Goal: Information Seeking & Learning: Learn about a topic

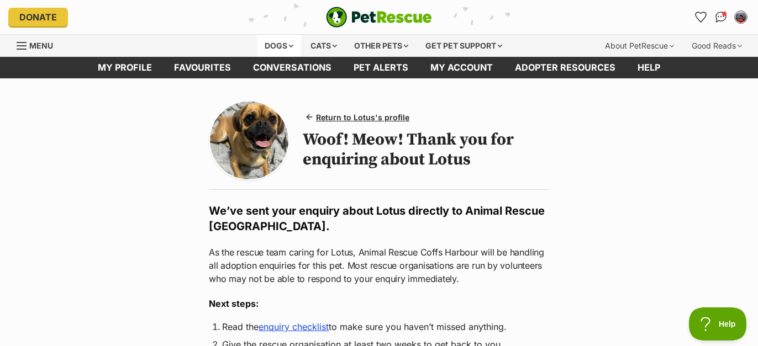
click at [280, 40] on div "Dogs" at bounding box center [279, 46] width 44 height 22
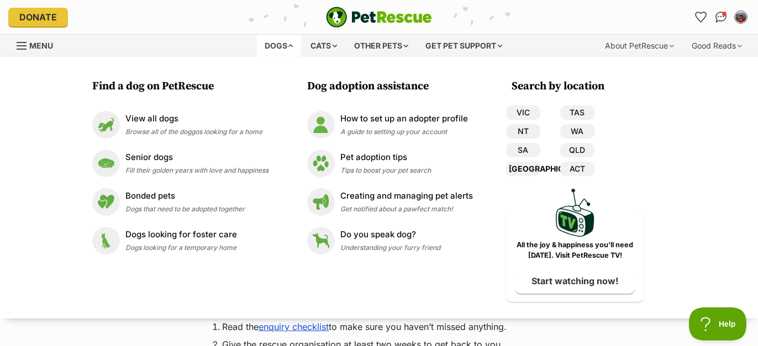
click at [521, 166] on link "[GEOGRAPHIC_DATA]" at bounding box center [523, 169] width 34 height 14
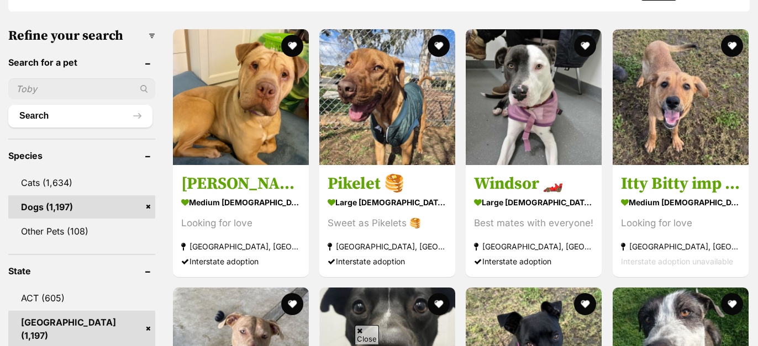
scroll to position [332, 0]
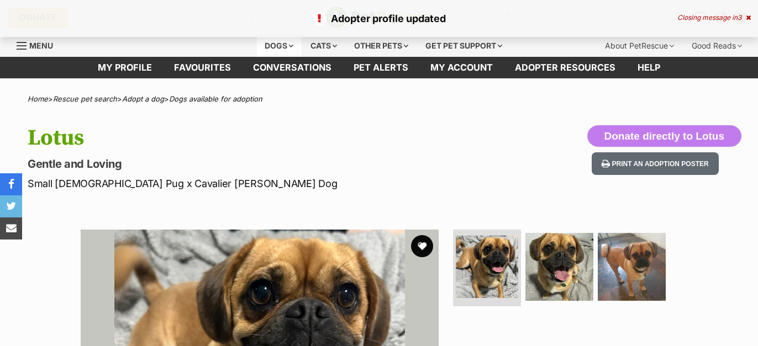
click at [285, 46] on div "Dogs" at bounding box center [279, 46] width 44 height 22
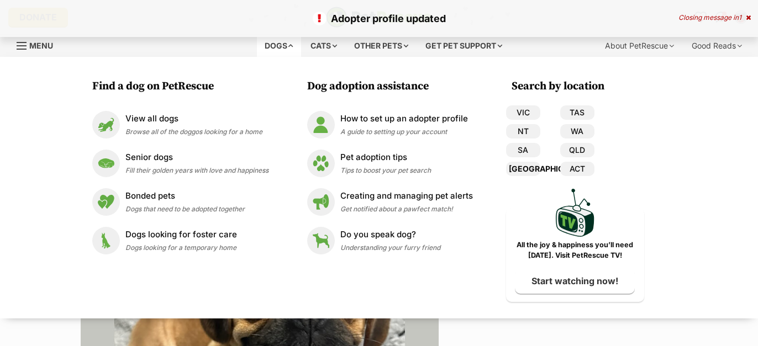
click at [522, 164] on link "[GEOGRAPHIC_DATA]" at bounding box center [523, 169] width 34 height 14
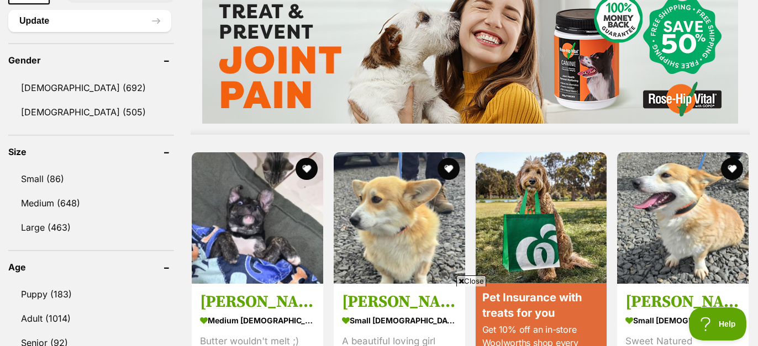
scroll to position [912, 0]
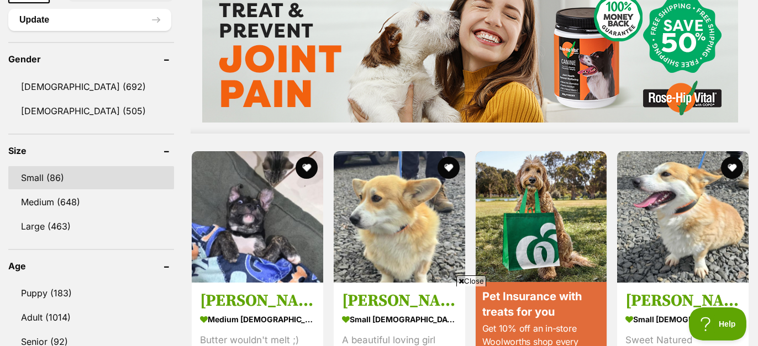
click at [23, 172] on link "Small (86)" at bounding box center [91, 177] width 166 height 23
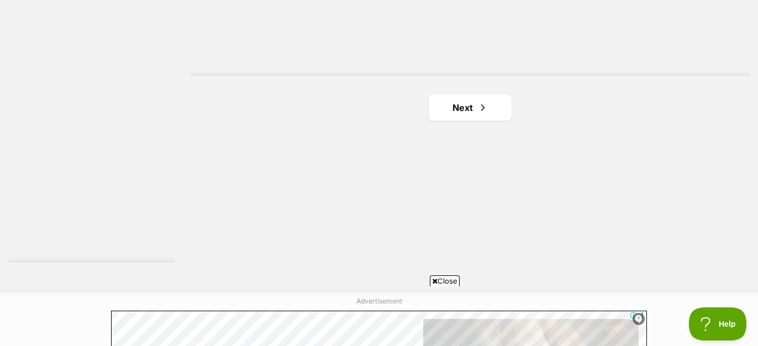
scroll to position [2036, 0]
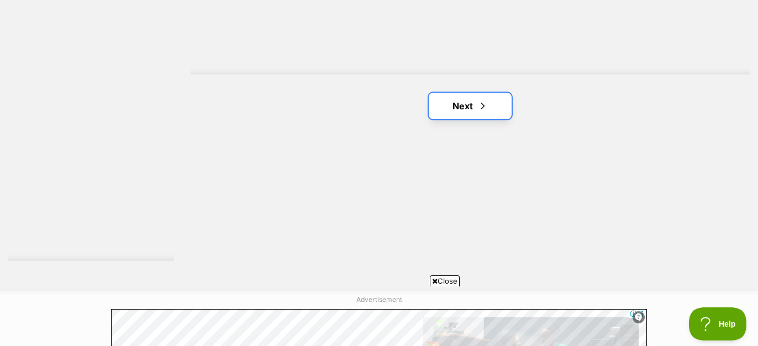
click at [451, 108] on link "Next" at bounding box center [470, 106] width 83 height 27
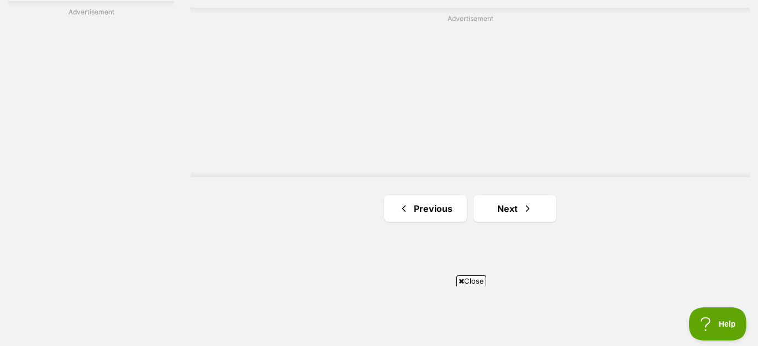
scroll to position [1937, 0]
click at [504, 200] on link "Next" at bounding box center [515, 204] width 83 height 27
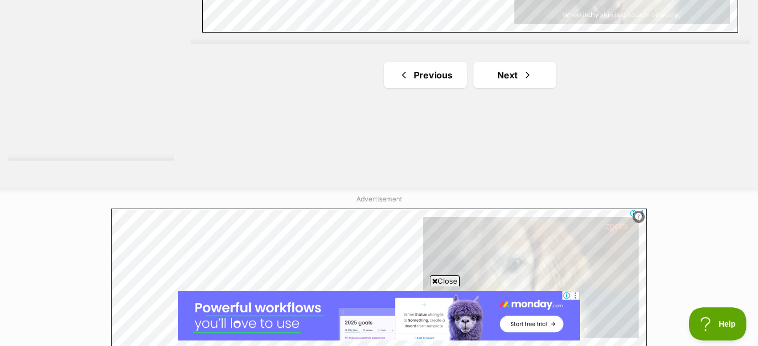
scroll to position [2136, 0]
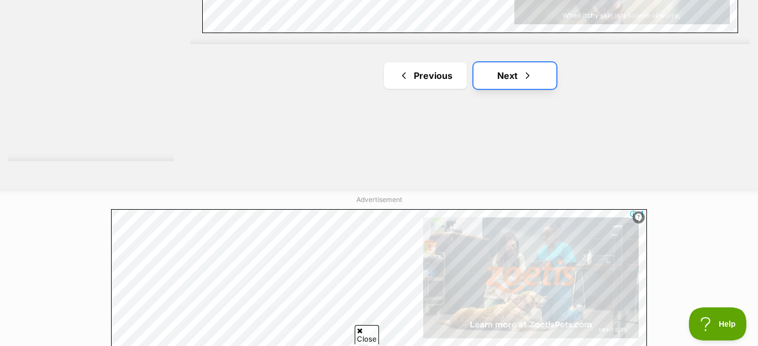
click at [517, 78] on link "Next" at bounding box center [515, 75] width 83 height 27
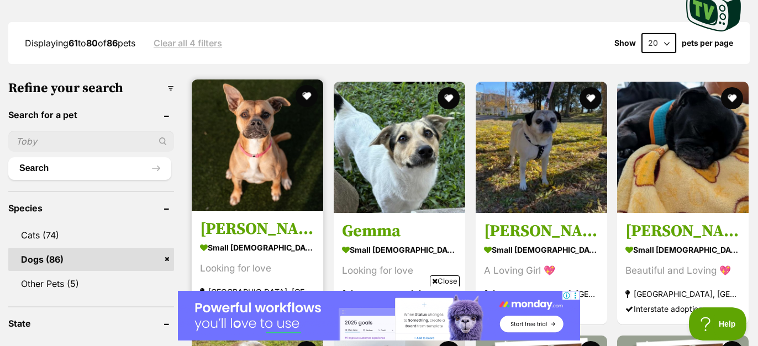
click at [282, 196] on img at bounding box center [258, 146] width 132 height 132
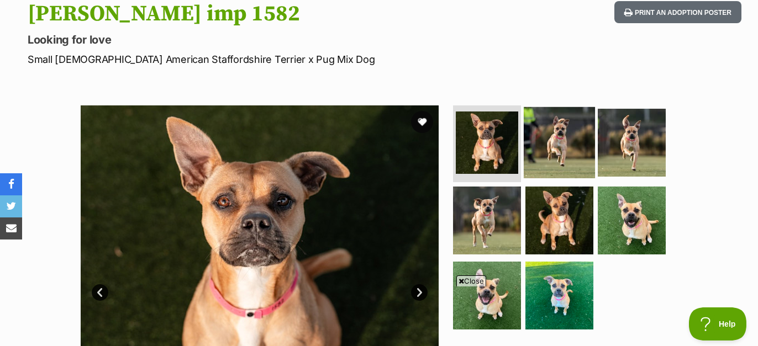
click at [564, 147] on img at bounding box center [559, 142] width 71 height 71
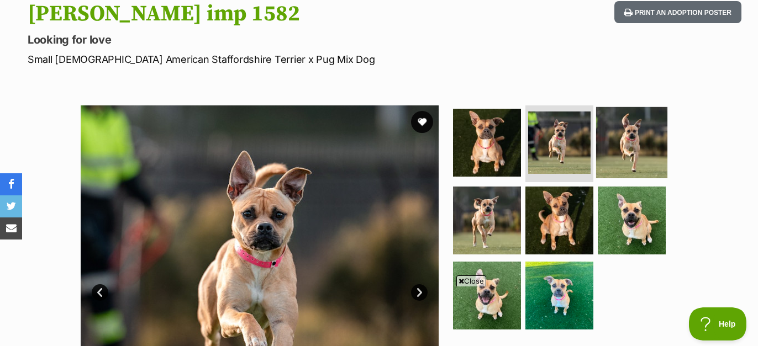
click at [619, 139] on img at bounding box center [631, 142] width 71 height 71
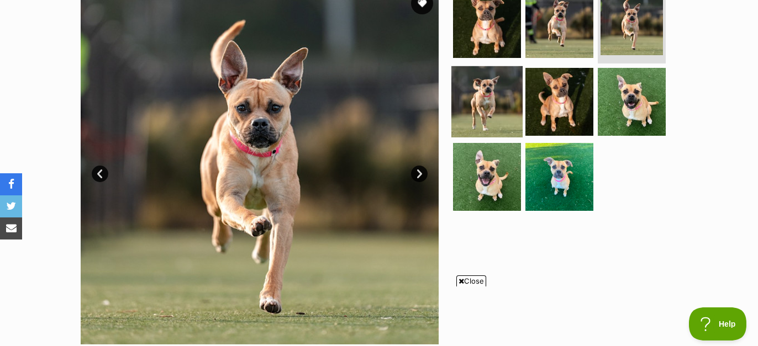
click at [510, 108] on img at bounding box center [486, 101] width 71 height 71
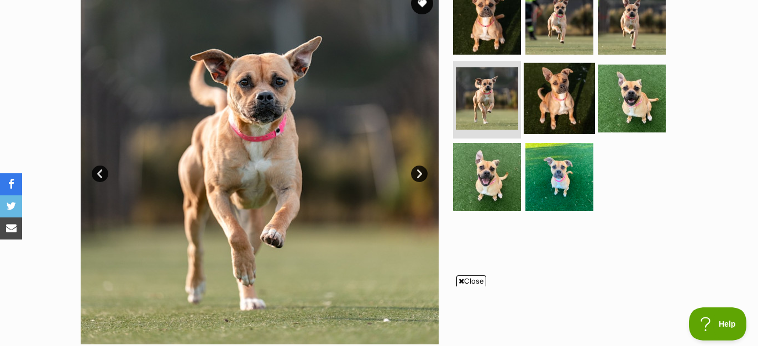
click at [529, 108] on img at bounding box center [559, 98] width 71 height 71
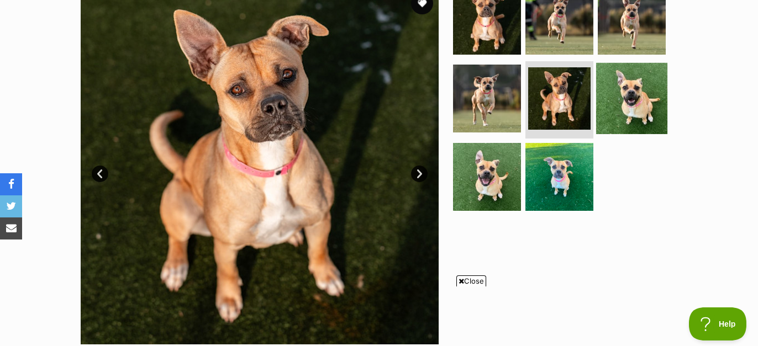
click at [623, 103] on img at bounding box center [631, 98] width 71 height 71
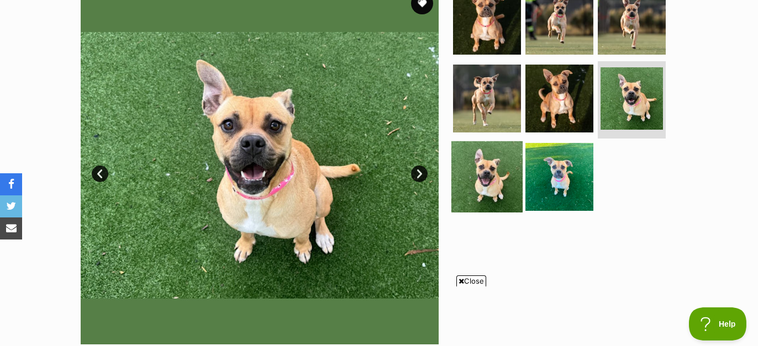
click at [511, 154] on img at bounding box center [486, 176] width 71 height 71
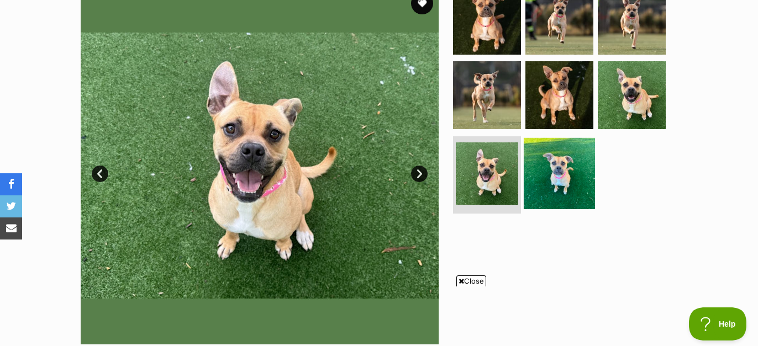
click at [555, 169] on img at bounding box center [559, 173] width 71 height 71
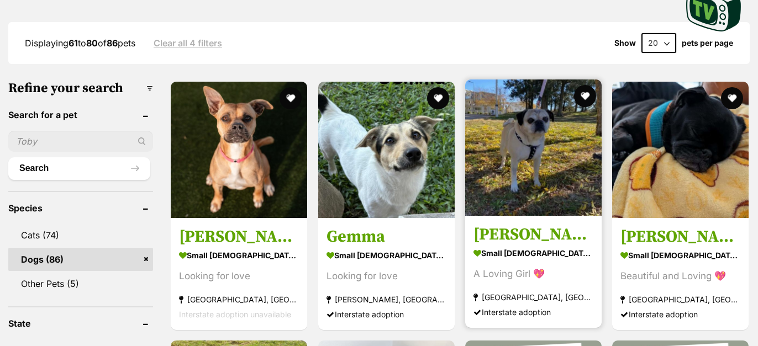
click at [550, 119] on img at bounding box center [533, 148] width 136 height 136
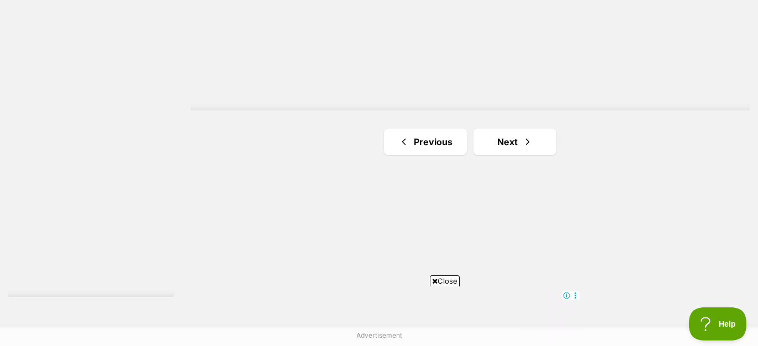
scroll to position [2001, 0]
click at [505, 135] on link "Next" at bounding box center [515, 141] width 83 height 27
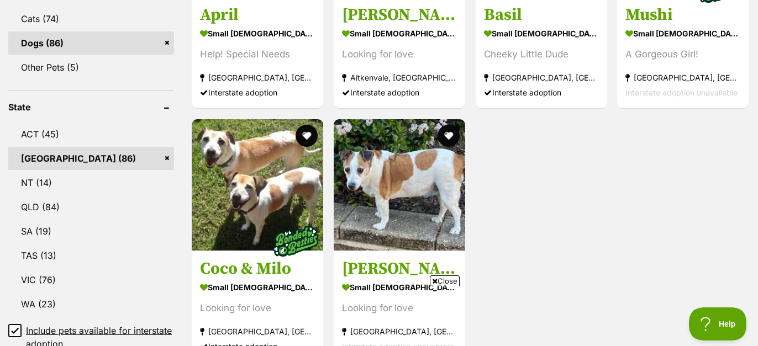
scroll to position [486, 0]
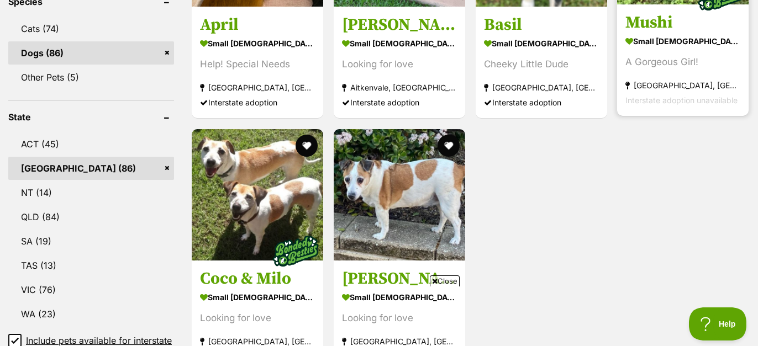
click at [660, 74] on section "small female Dog A Gorgeous Girl! Port Macquarie, NSW Interstate adoption unava…" at bounding box center [682, 71] width 115 height 75
